Goal: Find specific page/section: Find specific page/section

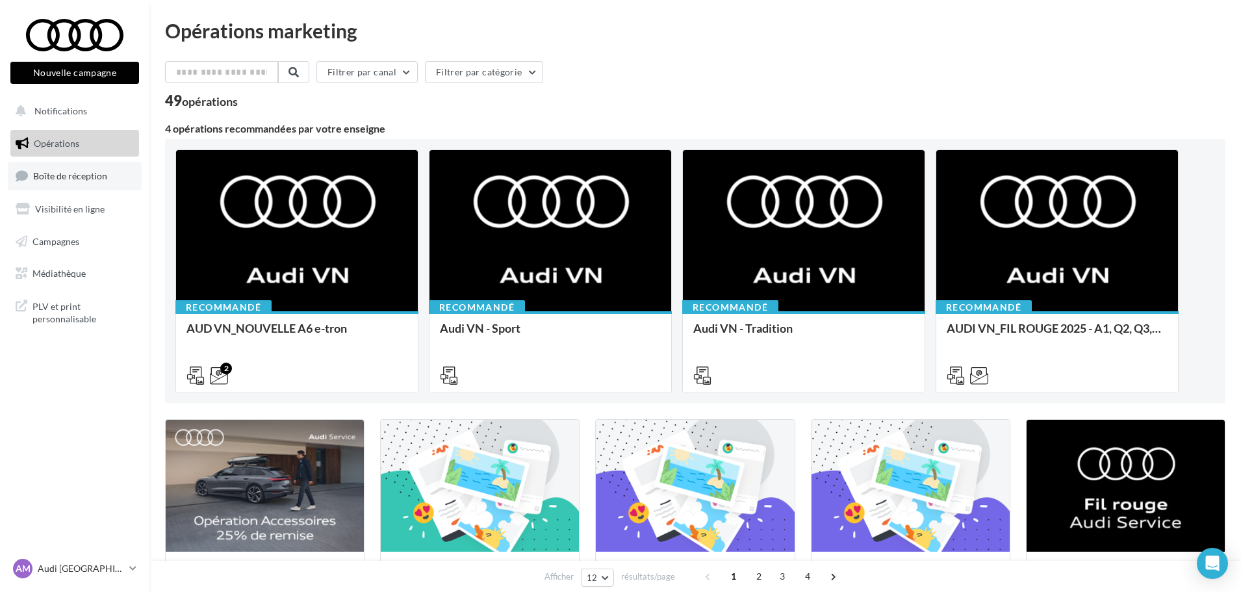
click at [75, 190] on link "Boîte de réception" at bounding box center [75, 176] width 134 height 28
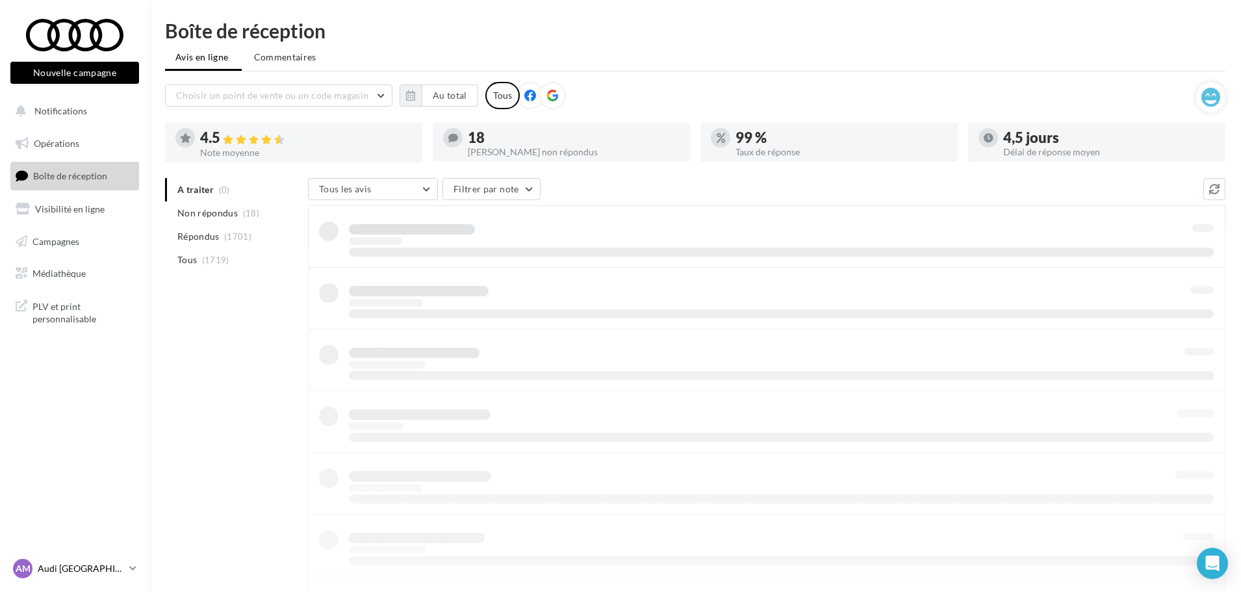
click at [123, 576] on div "AM Audi MARSEILLE audi-mars-gau" at bounding box center [68, 568] width 111 height 19
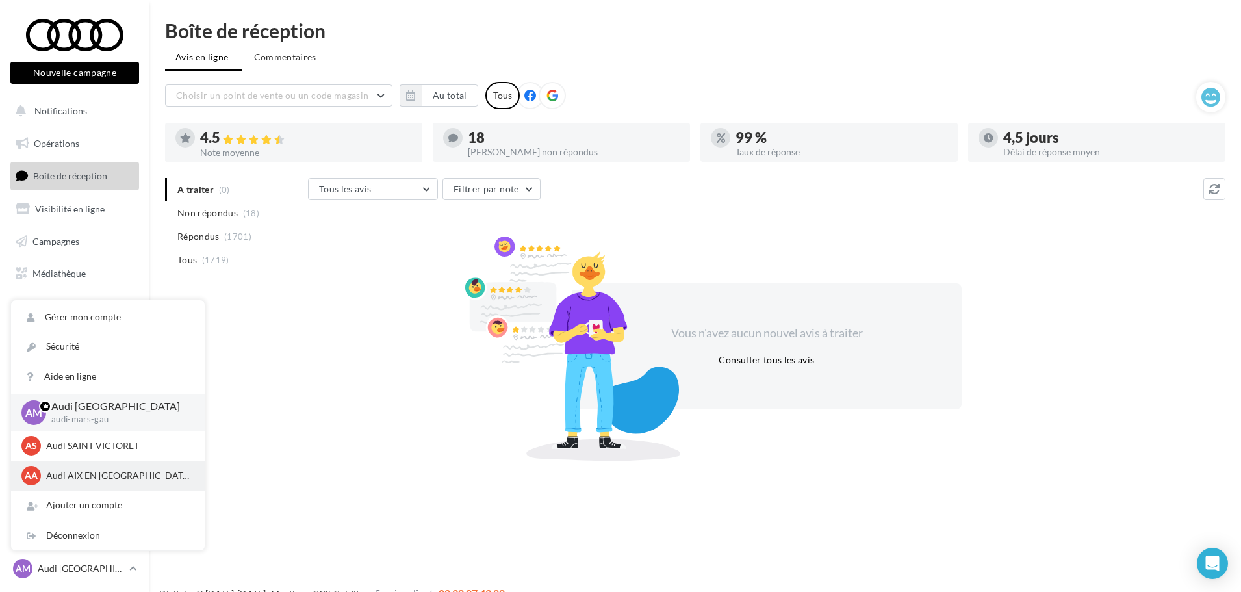
click at [114, 477] on p "Audi AIX EN [GEOGRAPHIC_DATA]" at bounding box center [117, 475] width 143 height 13
